Goal: Information Seeking & Learning: Learn about a topic

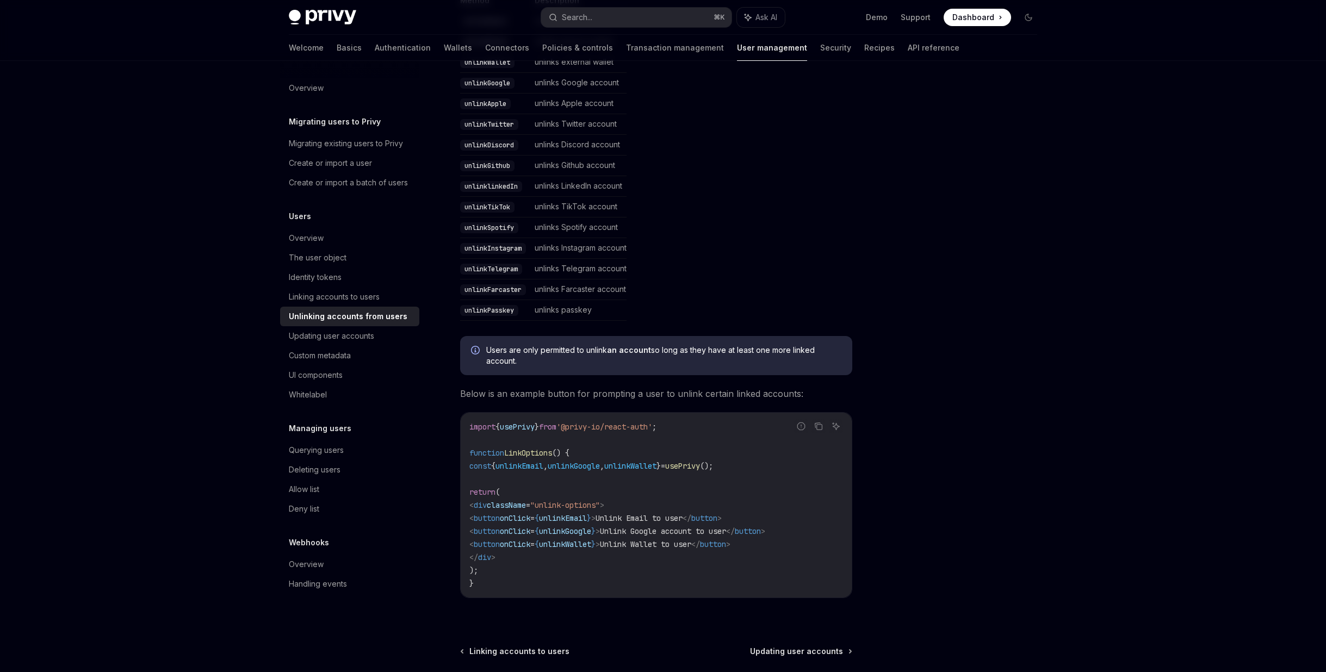
scroll to position [314, 0]
click at [344, 275] on div "Identity tokens" at bounding box center [351, 277] width 124 height 13
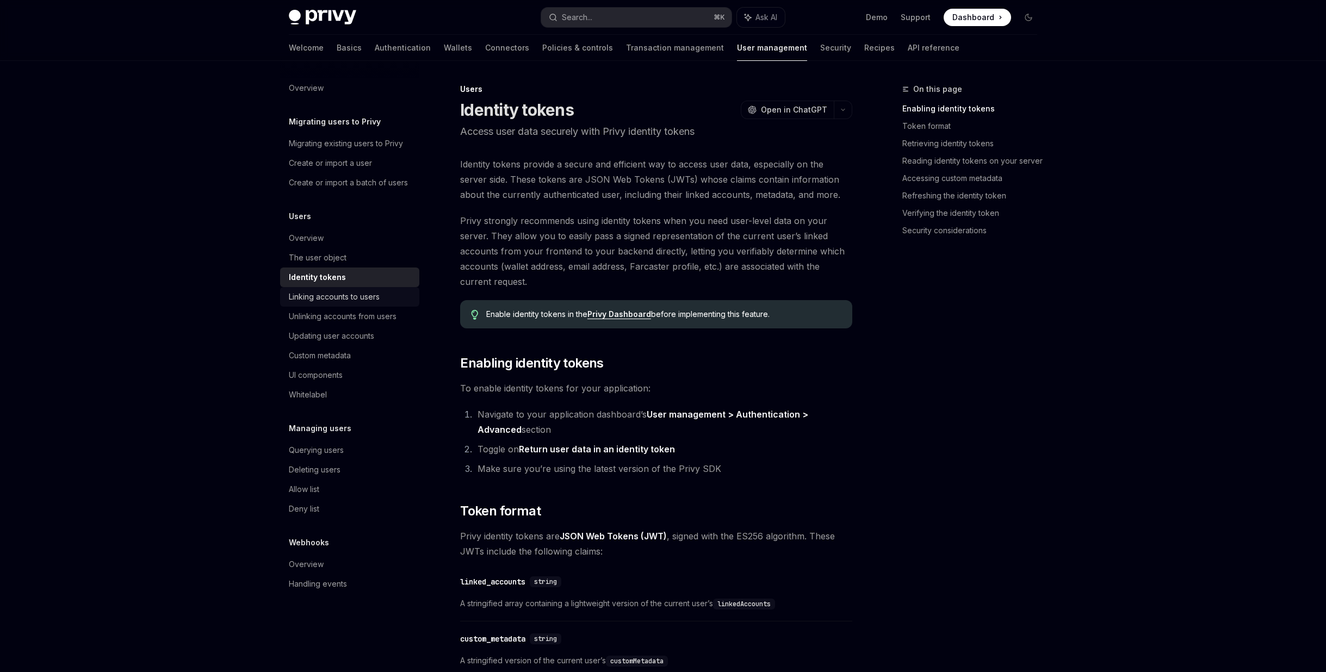
click at [348, 299] on div "Linking accounts to users" at bounding box center [334, 296] width 91 height 13
type textarea "*"
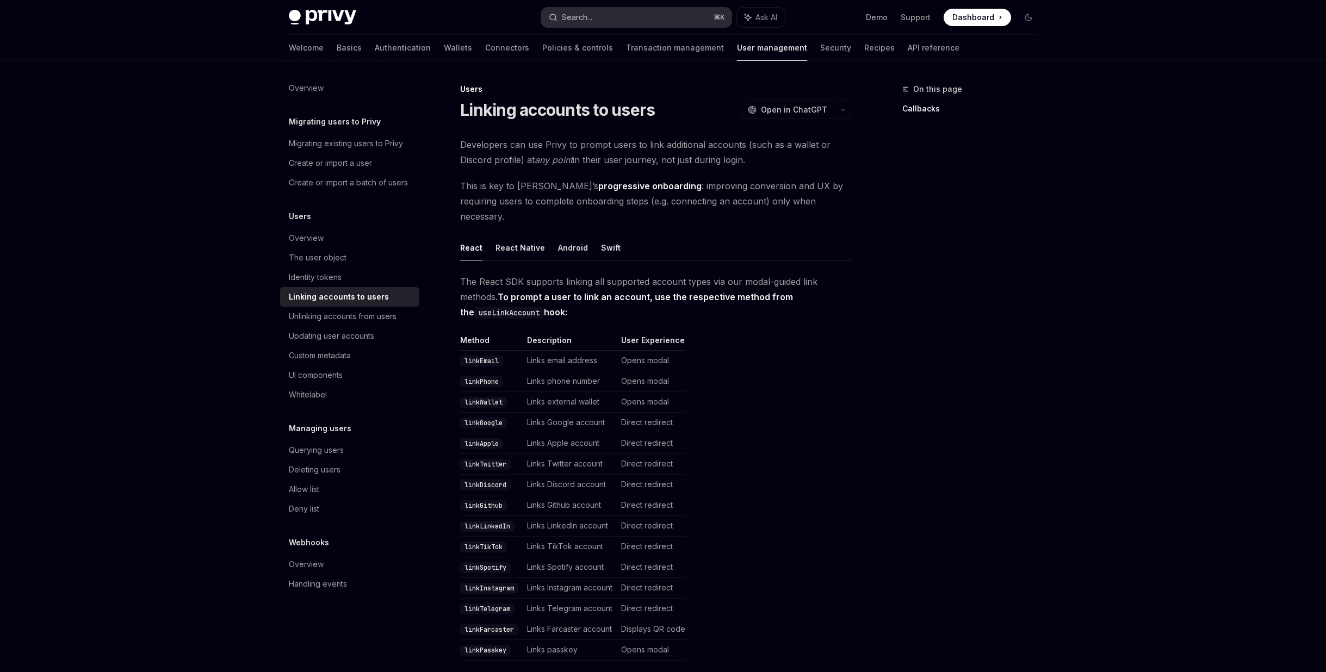
click at [595, 18] on button "Search... ⌘ K" at bounding box center [636, 18] width 190 height 20
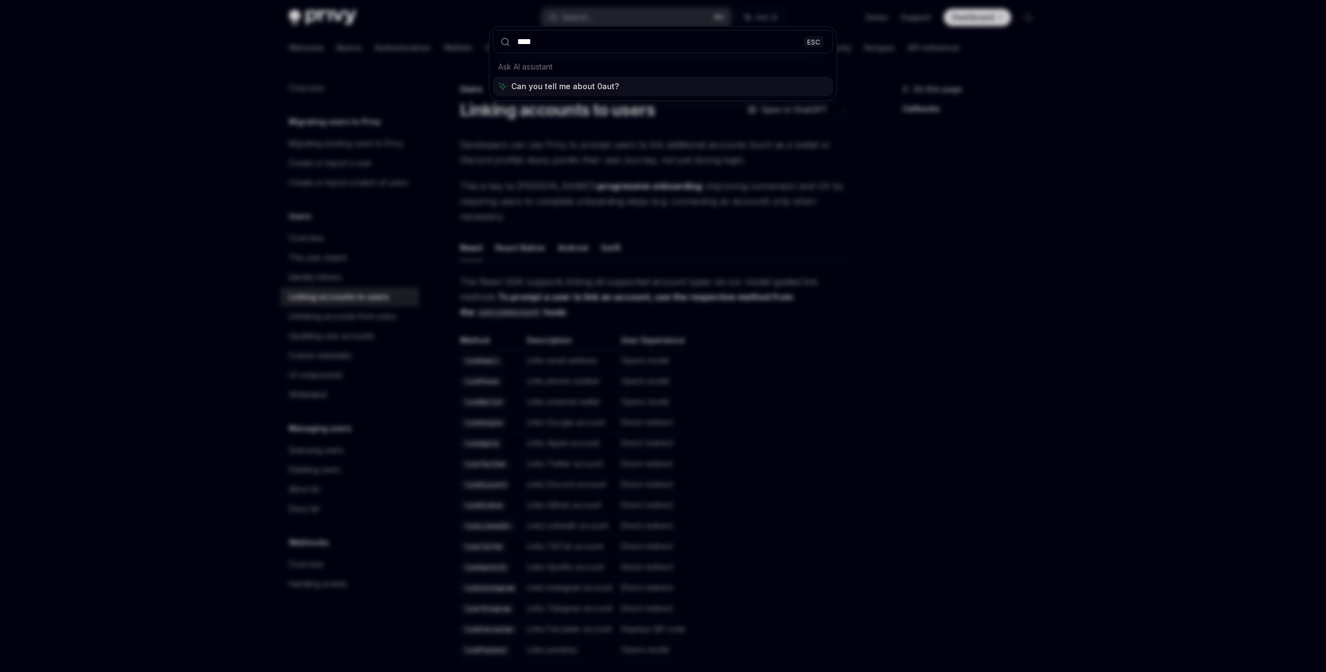
type input "*****"
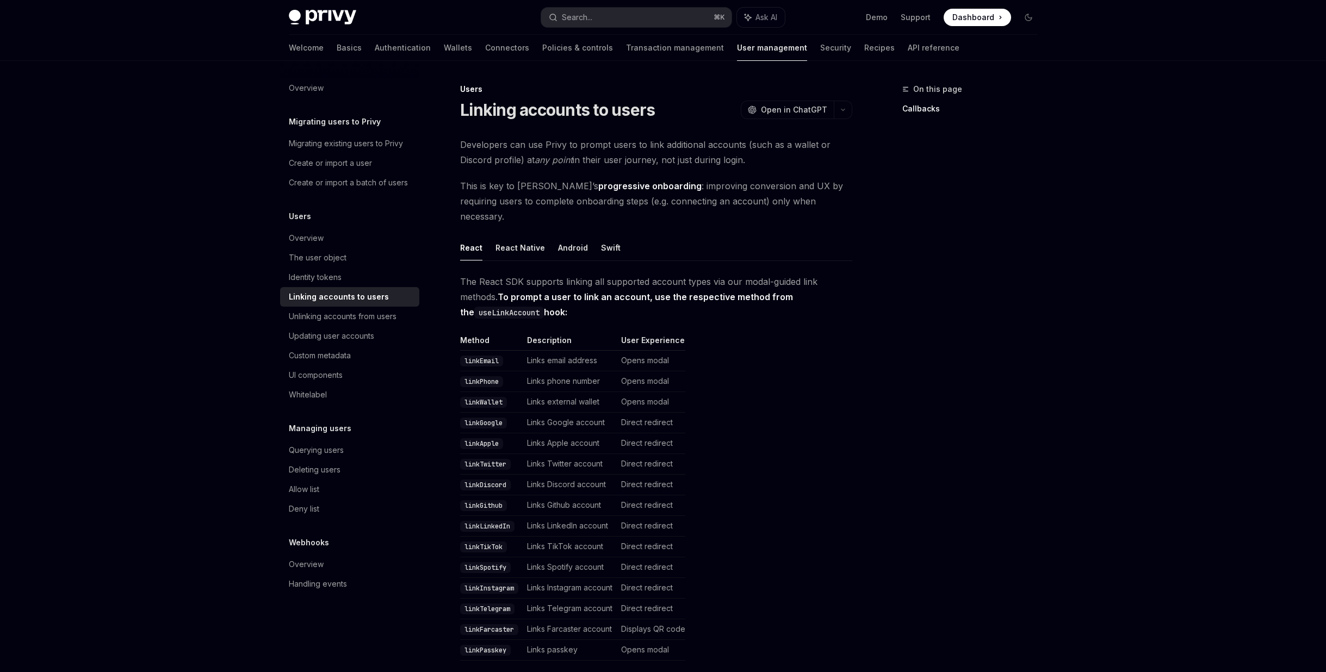
click at [711, 89] on div "Users" at bounding box center [656, 89] width 392 height 11
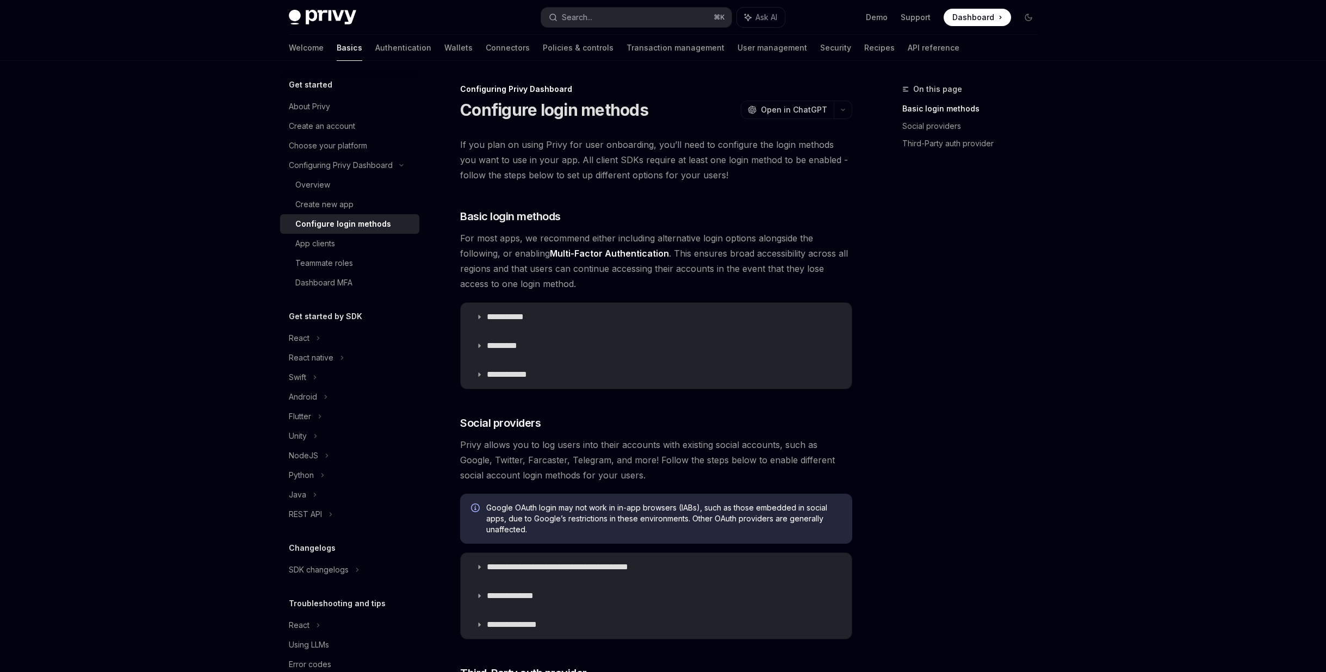
click at [589, 9] on button "Search... ⌘ K" at bounding box center [636, 18] width 190 height 20
type textarea "*"
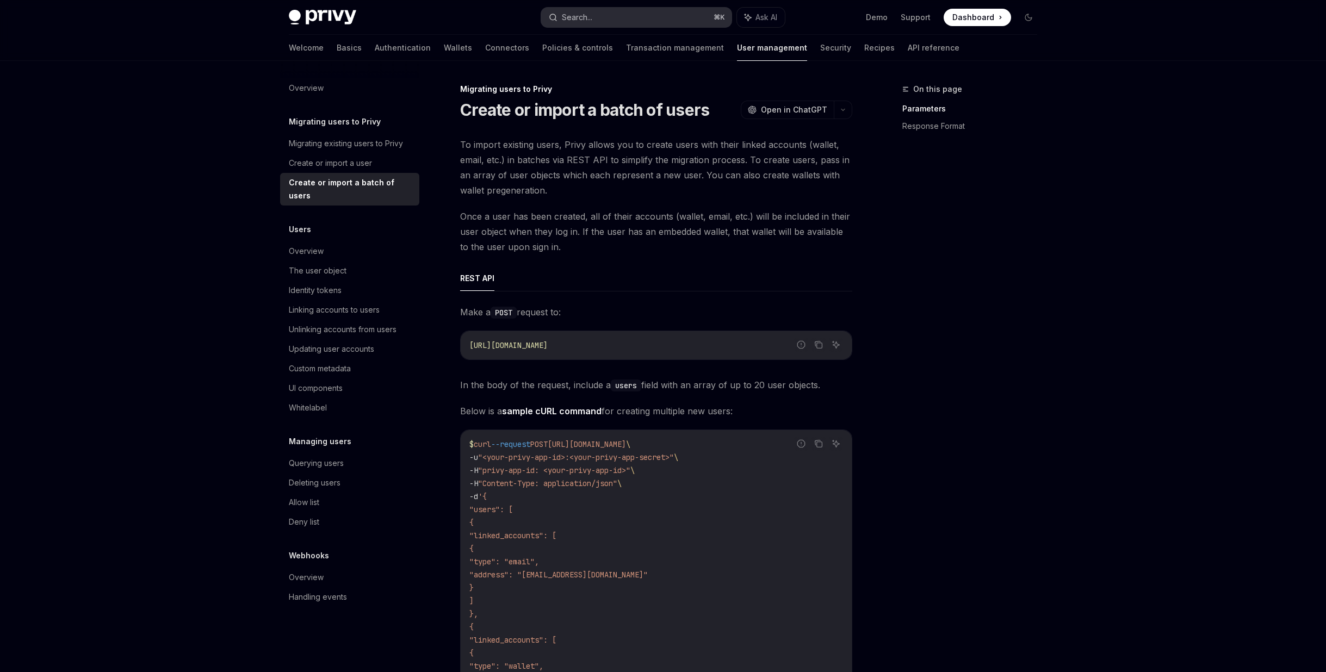
click at [588, 21] on div "Search..." at bounding box center [577, 17] width 30 height 13
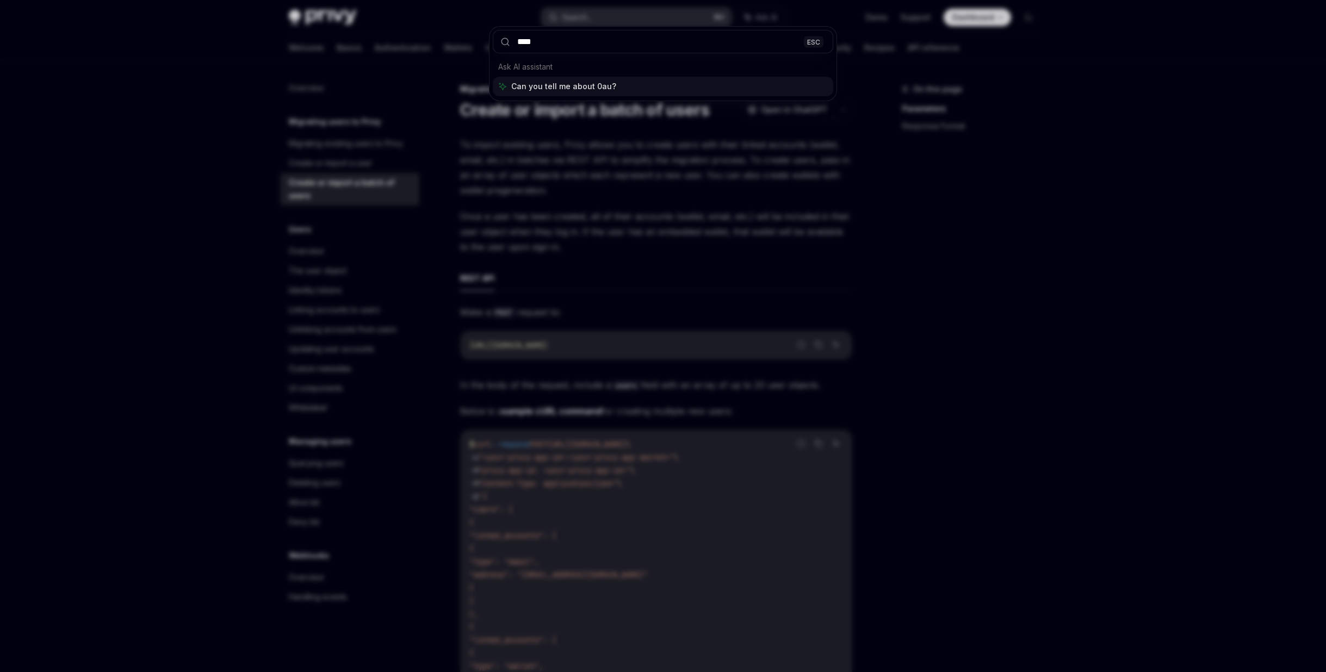
type input "*****"
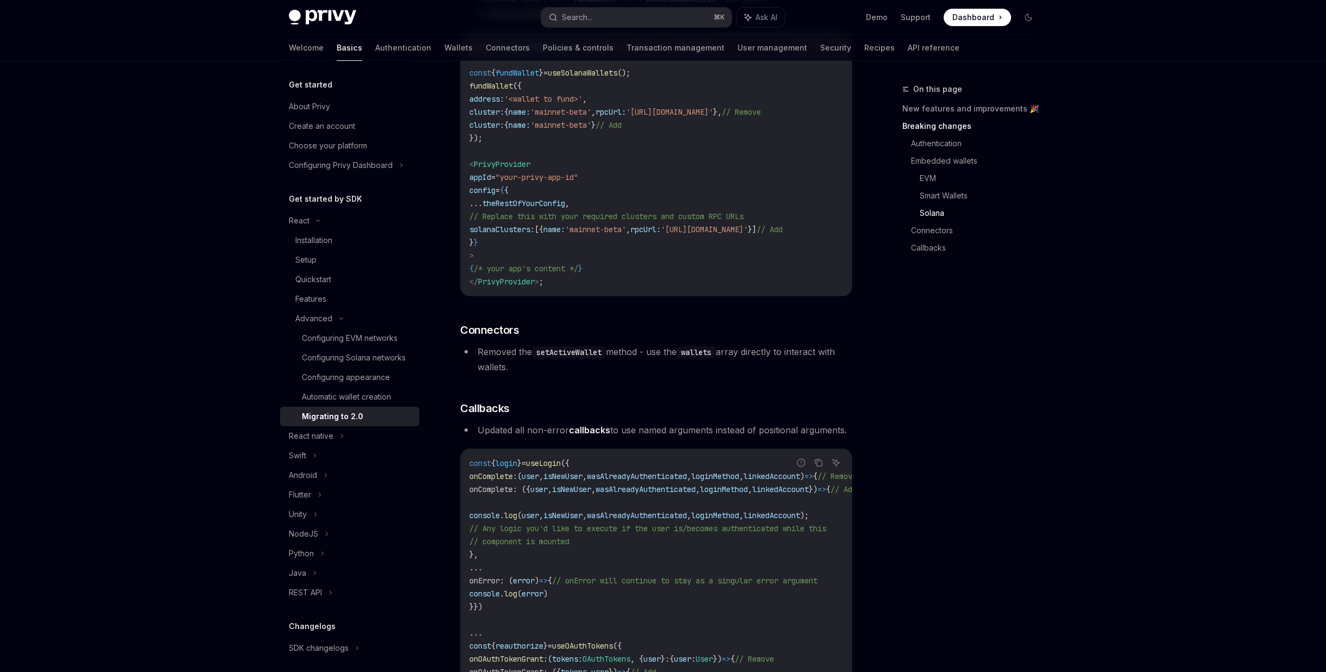
scroll to position [2996, 0]
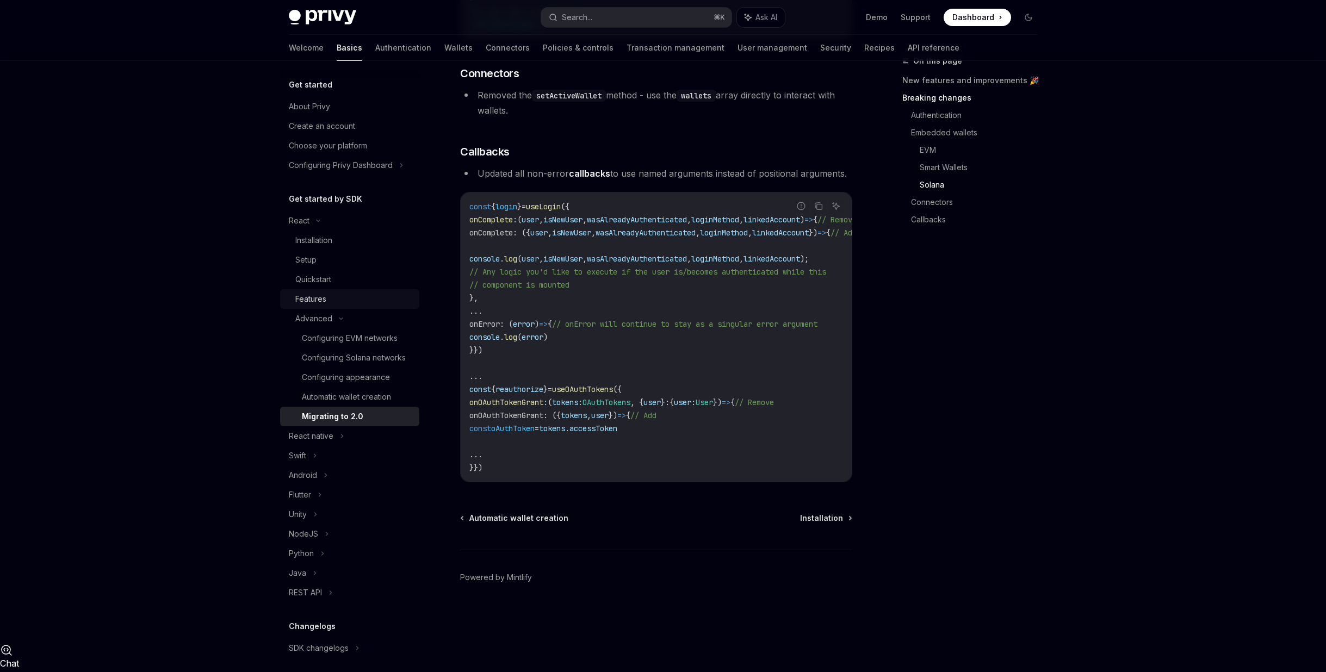
click at [331, 289] on link "Features" at bounding box center [349, 299] width 139 height 20
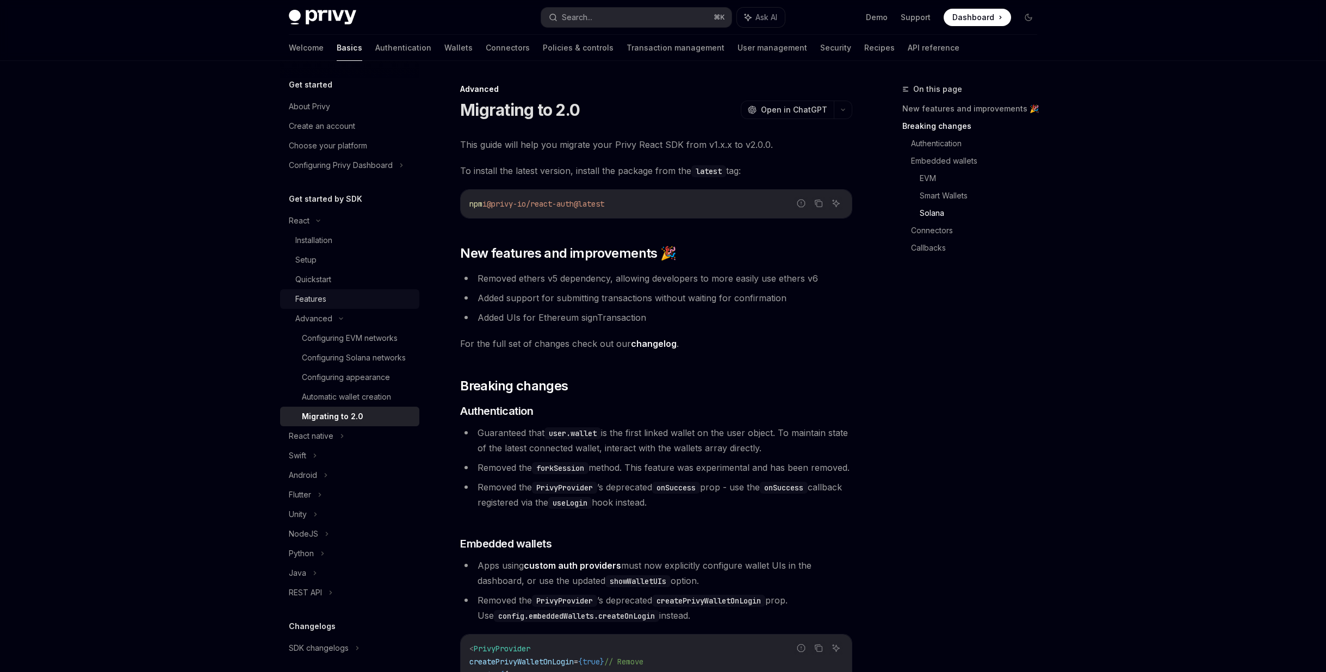
type textarea "*"
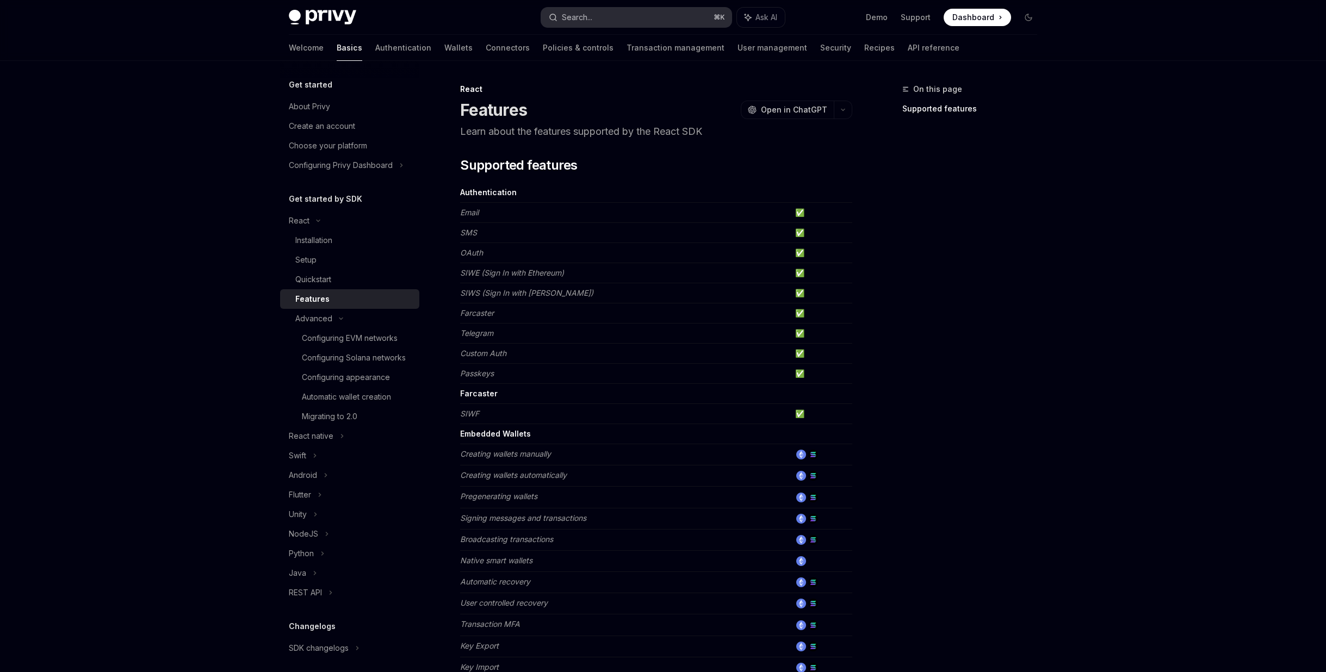
click at [638, 17] on button "Search... ⌘ K" at bounding box center [636, 18] width 190 height 20
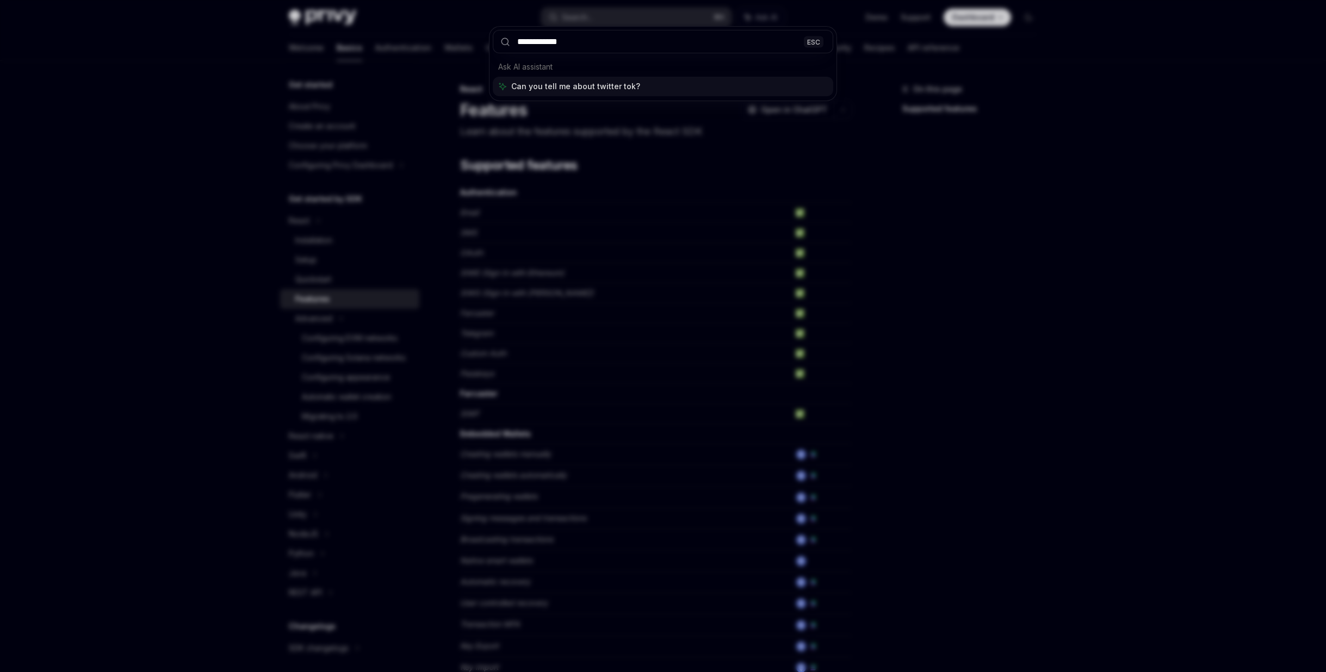
type input "**********"
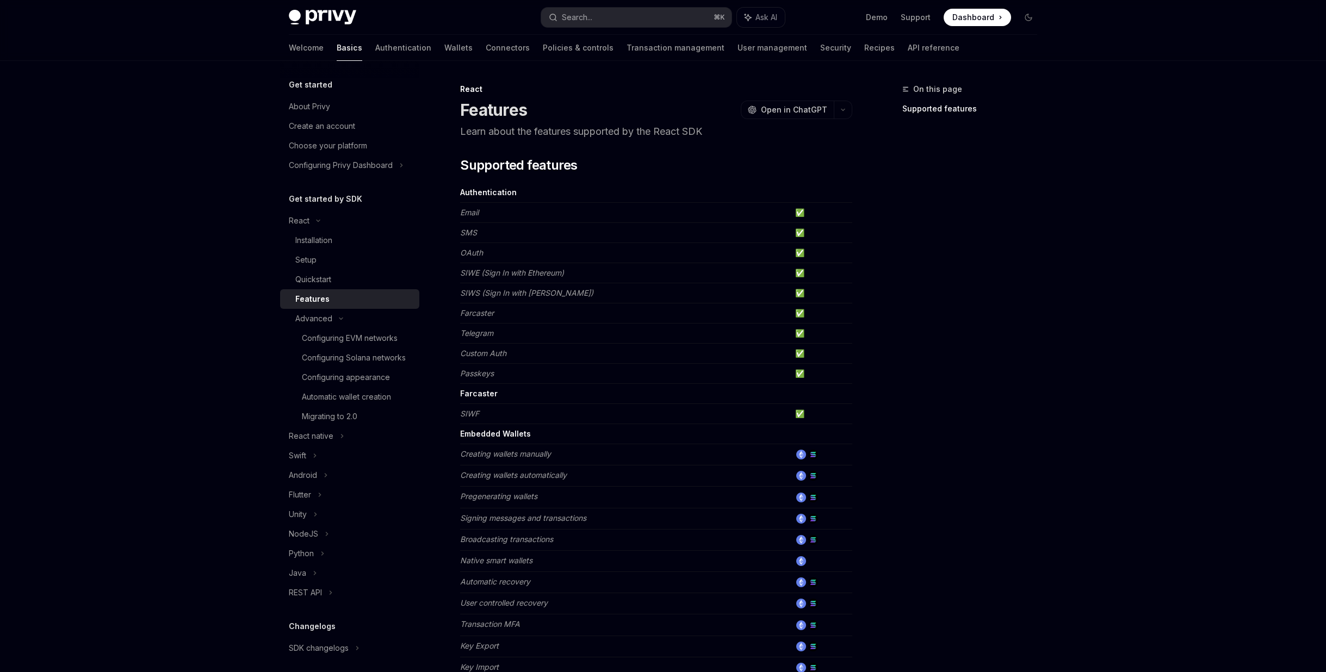
type textarea "*"
